Goal: Information Seeking & Learning: Learn about a topic

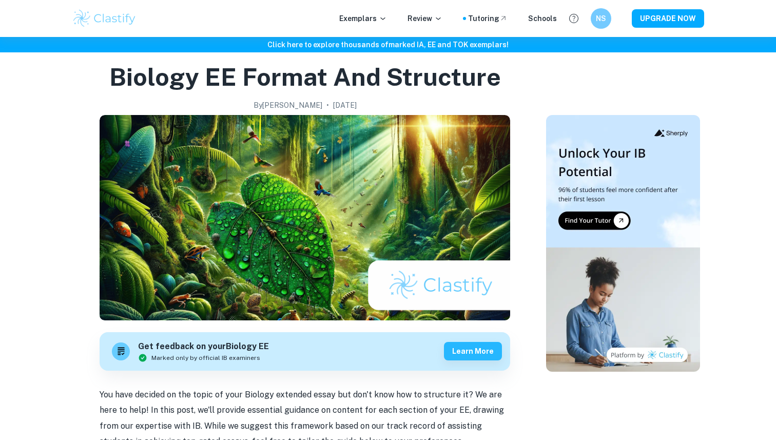
scroll to position [28, 0]
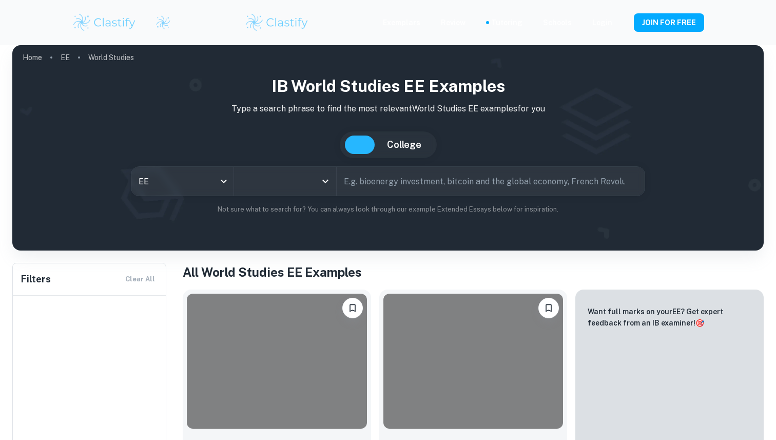
type input "World Studies"
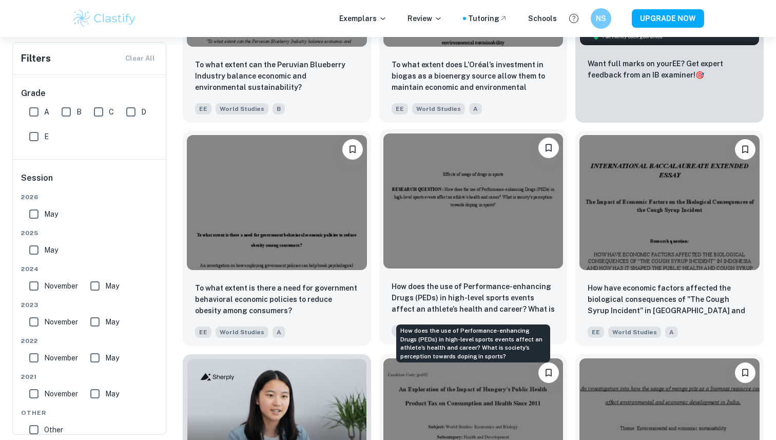
scroll to position [367, 0]
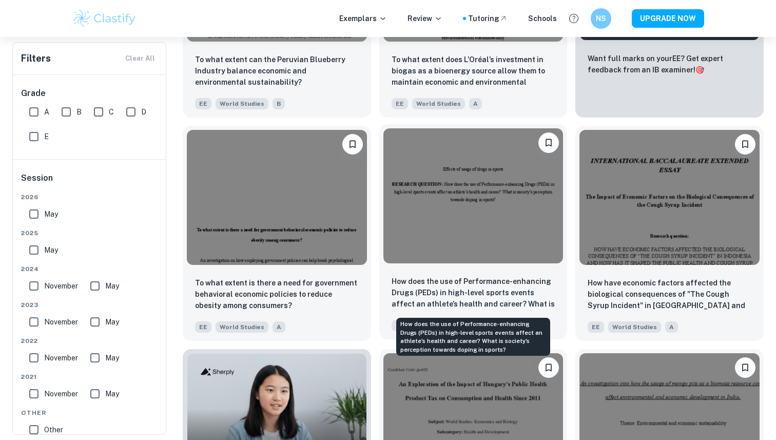
click at [427, 292] on p "How does the use of Performance-enhancing Drugs (PEDs) in high-level sports eve…" at bounding box center [473, 292] width 164 height 35
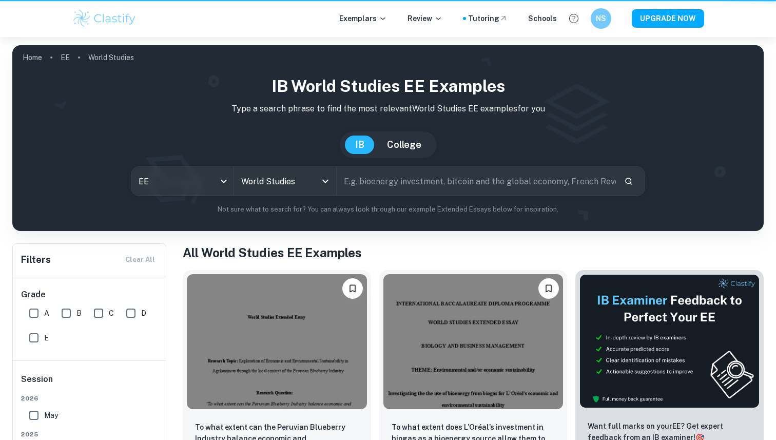
scroll to position [367, 0]
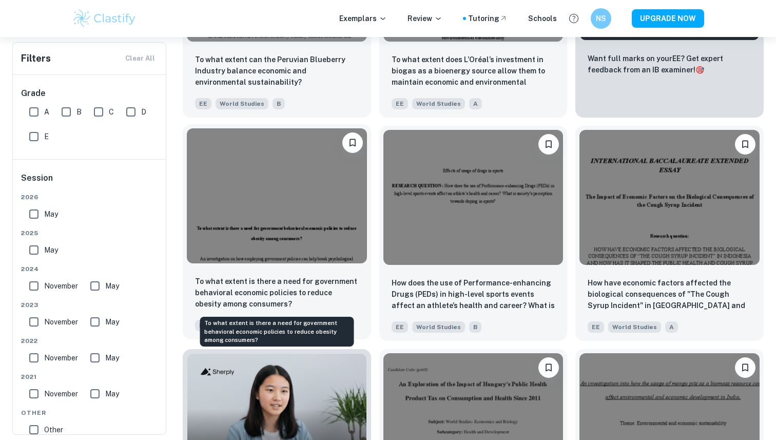
click at [261, 289] on p "To what extent is there a need for government behavioral economic policies to r…" at bounding box center [277, 292] width 164 height 34
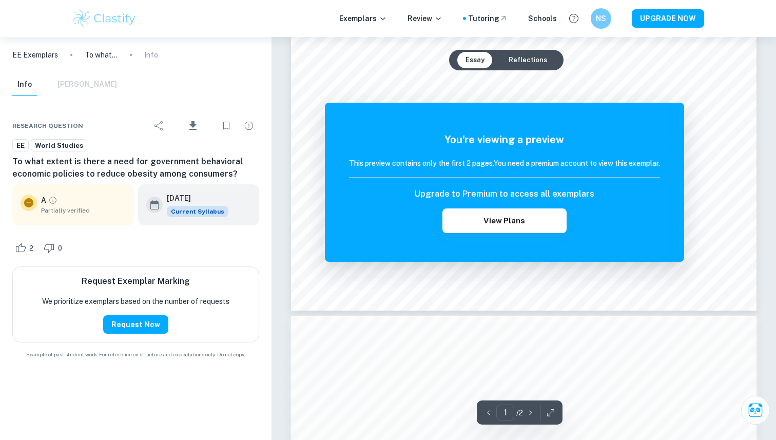
scroll to position [285, 0]
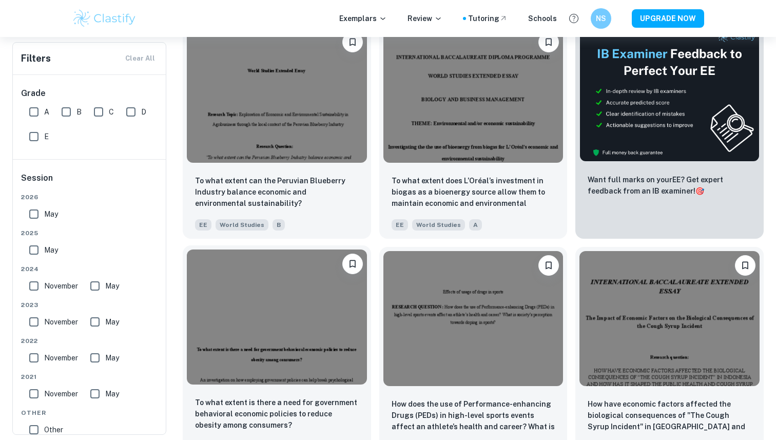
scroll to position [254, 0]
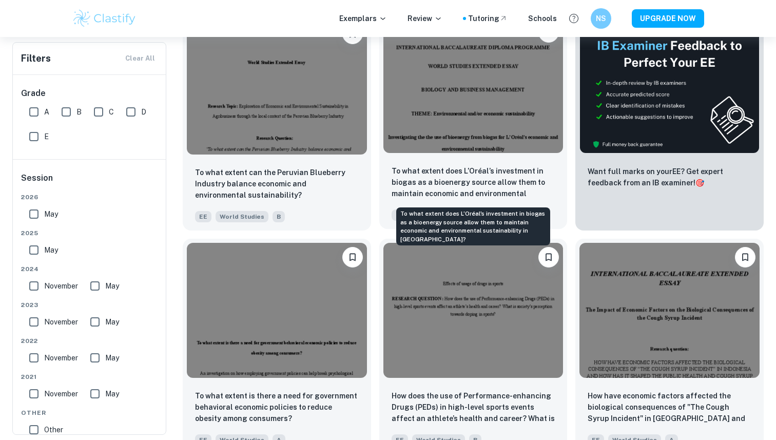
click at [444, 179] on p "To what extent does L’Oréal’s investment in biogas as a bioenergy source allow …" at bounding box center [473, 182] width 164 height 35
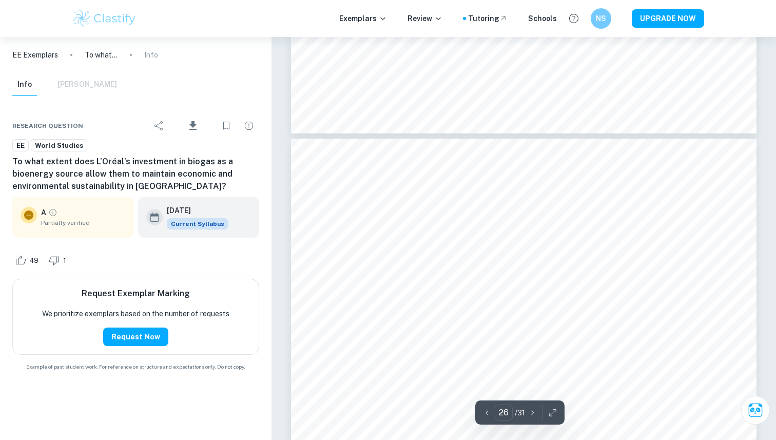
scroll to position [15467, 0]
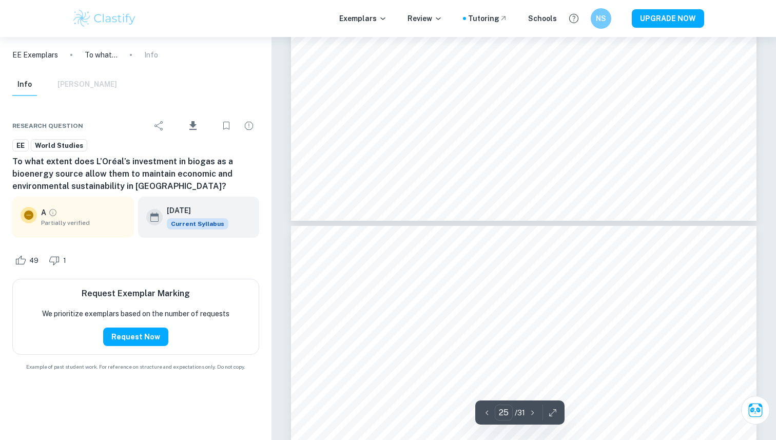
type input "24"
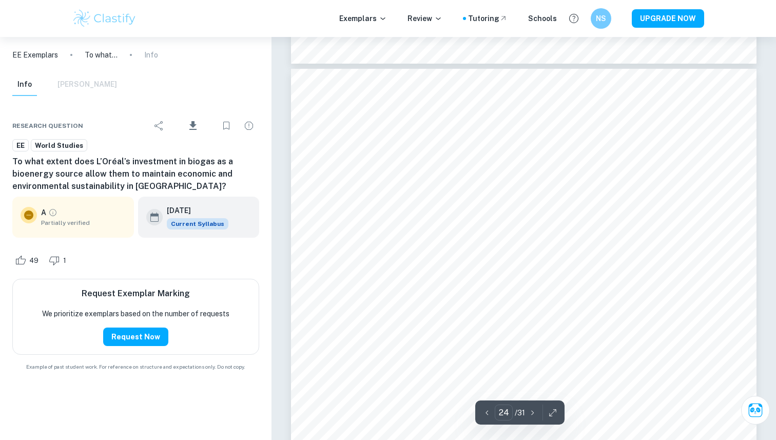
scroll to position [14323, 0]
